Goal: Task Accomplishment & Management: Use online tool/utility

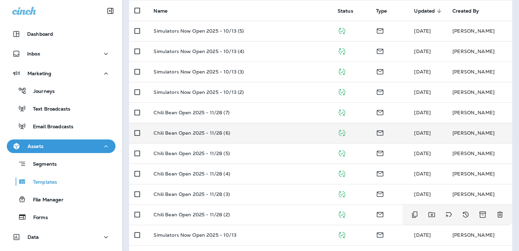
scroll to position [140, 0]
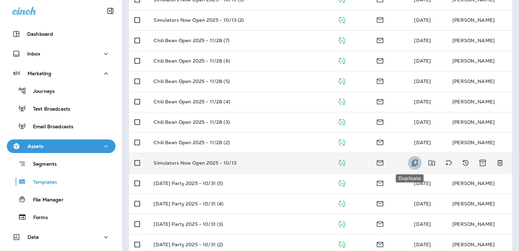
click at [411, 162] on icon "Duplicate" at bounding box center [415, 163] width 8 height 8
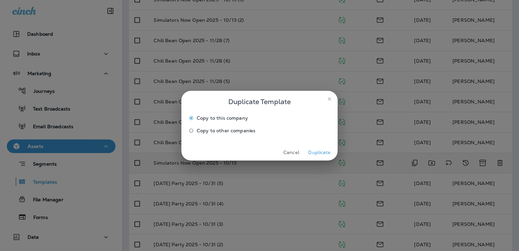
click at [319, 152] on button "Duplicate" at bounding box center [319, 152] width 25 height 11
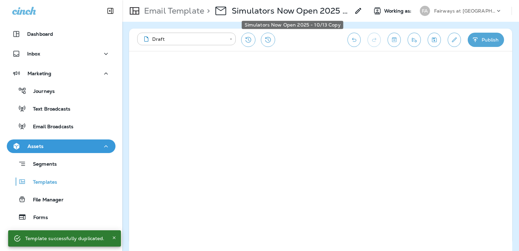
click at [316, 10] on p "Simulators Now Open 2025 - 10/13 Copy" at bounding box center [291, 11] width 119 height 10
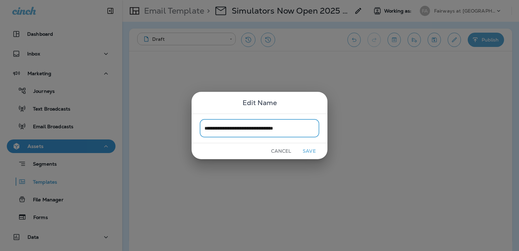
type input "**********"
click at [307, 151] on button "Save" at bounding box center [308, 151] width 25 height 11
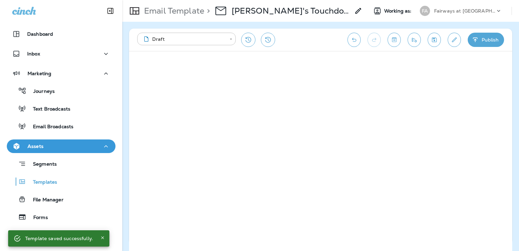
click at [436, 39] on icon "Save" at bounding box center [434, 39] width 5 height 5
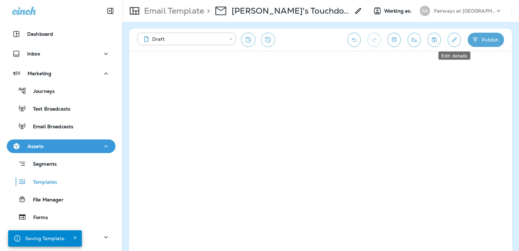
click at [455, 41] on icon "Edit details" at bounding box center [454, 39] width 7 height 7
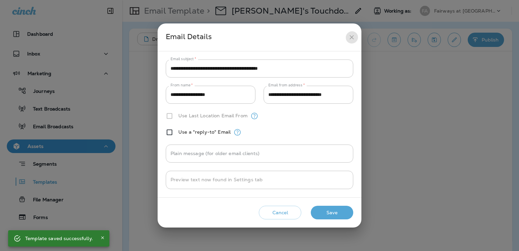
click at [352, 38] on icon "close" at bounding box center [351, 37] width 7 height 7
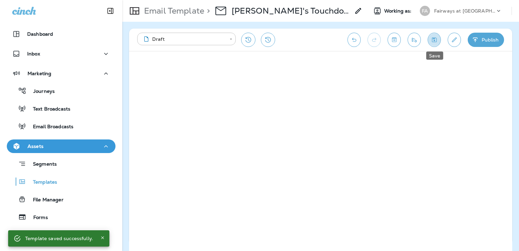
click at [432, 41] on icon "Save" at bounding box center [434, 39] width 7 height 7
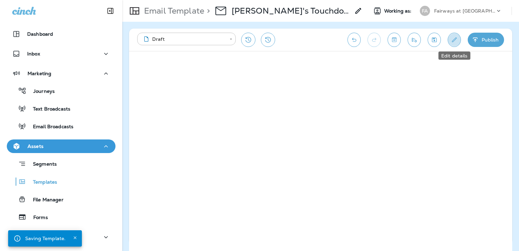
click at [452, 40] on icon "Edit details" at bounding box center [454, 39] width 7 height 7
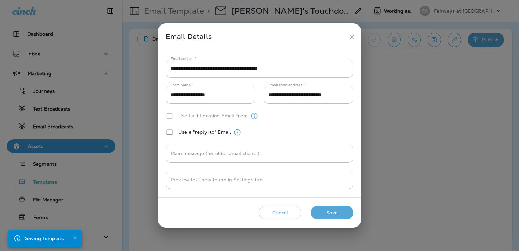
click at [312, 69] on input "**********" at bounding box center [259, 68] width 187 height 18
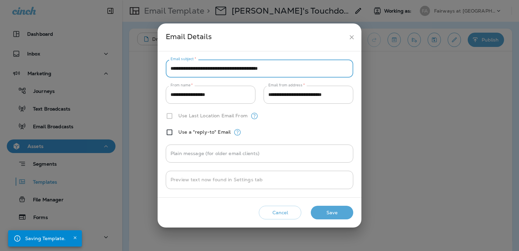
click at [312, 69] on input "**********" at bounding box center [259, 68] width 187 height 18
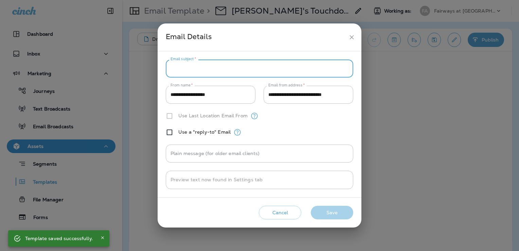
paste input "**********"
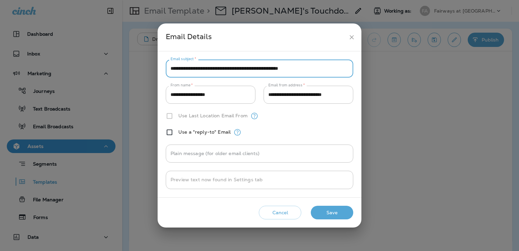
type input "**********"
click at [346, 211] on button "Save" at bounding box center [332, 212] width 42 height 14
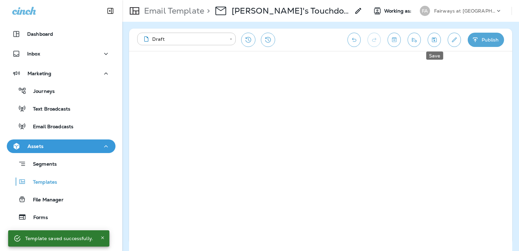
click at [439, 40] on button "Save" at bounding box center [434, 40] width 13 height 14
click at [437, 41] on icon "Save" at bounding box center [434, 39] width 7 height 7
click at [410, 39] on button "Send test email" at bounding box center [414, 40] width 13 height 14
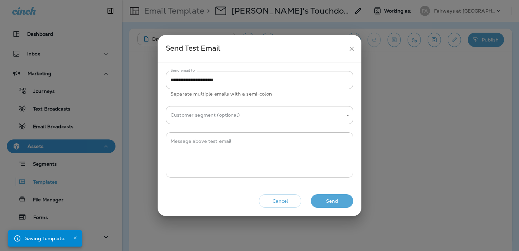
click at [338, 202] on button "Send" at bounding box center [332, 201] width 42 height 14
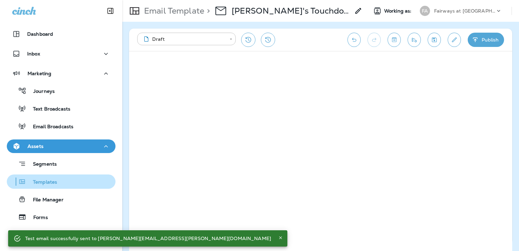
click at [61, 181] on div "Templates" at bounding box center [61, 181] width 103 height 10
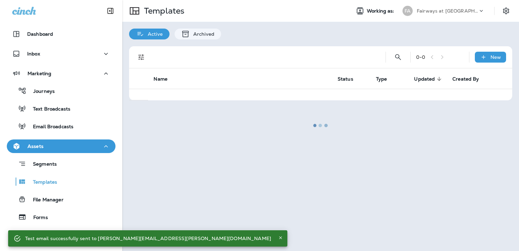
click at [439, 12] on div at bounding box center [320, 125] width 395 height 249
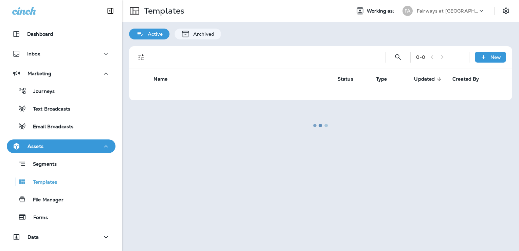
click at [439, 10] on div at bounding box center [320, 125] width 395 height 249
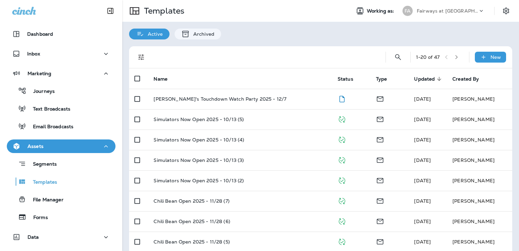
click at [439, 11] on p "Fairways at [GEOGRAPHIC_DATA]" at bounding box center [447, 10] width 61 height 5
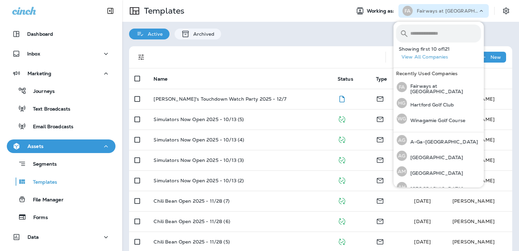
click at [427, 36] on input "text" at bounding box center [445, 33] width 71 height 18
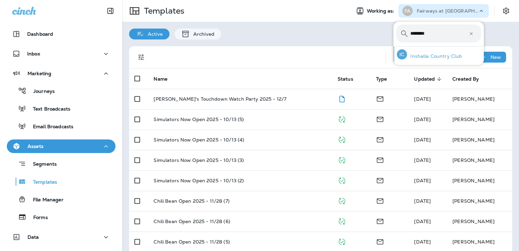
type input "********"
click at [424, 51] on div "IC Inshalla Country Club" at bounding box center [429, 55] width 71 height 16
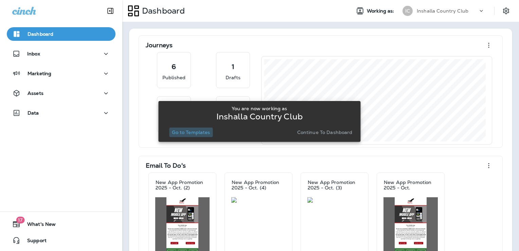
click at [198, 134] on p "Go to Templates" at bounding box center [191, 131] width 38 height 5
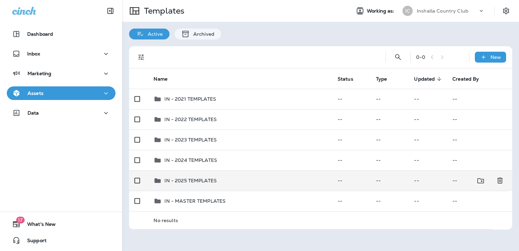
click at [250, 186] on td "IN - 2025 TEMPLATES" at bounding box center [240, 180] width 184 height 20
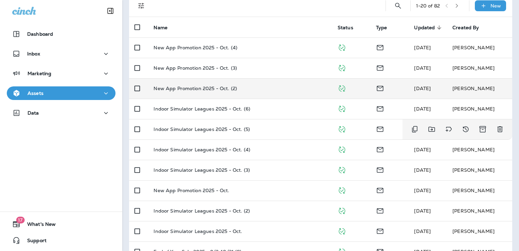
scroll to position [52, 0]
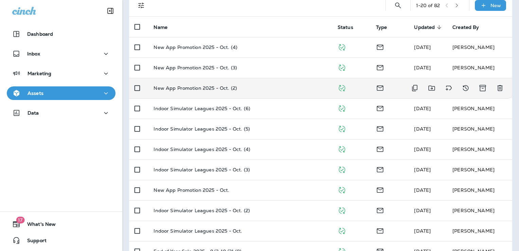
click at [269, 88] on div "New App Promotion 2025 - Oct. (2)" at bounding box center [240, 87] width 173 height 5
